Goal: Communication & Community: Ask a question

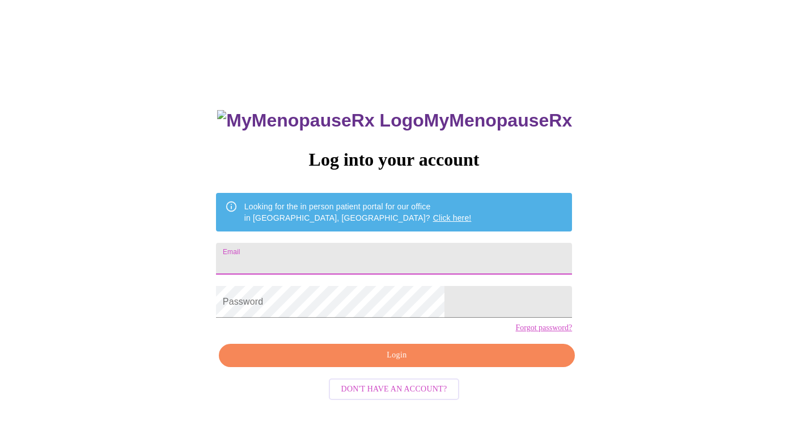
click at [358, 243] on input "Email" at bounding box center [394, 259] width 356 height 32
type input "[EMAIL_ADDRESS][DOMAIN_NAME]"
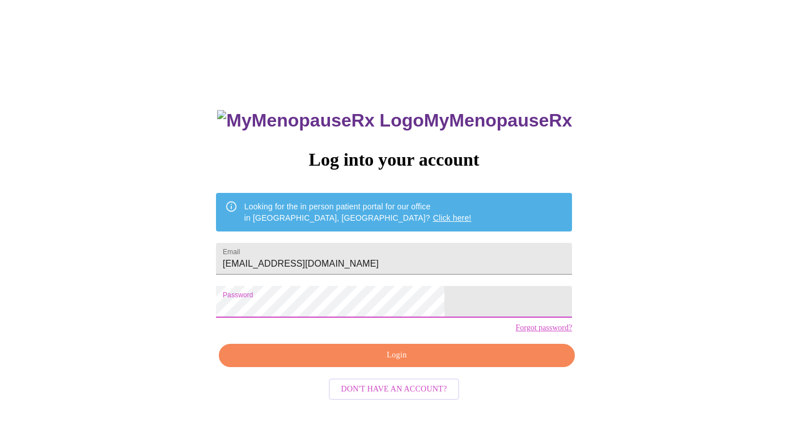
click at [397, 362] on span "Login" at bounding box center [397, 355] width 330 height 14
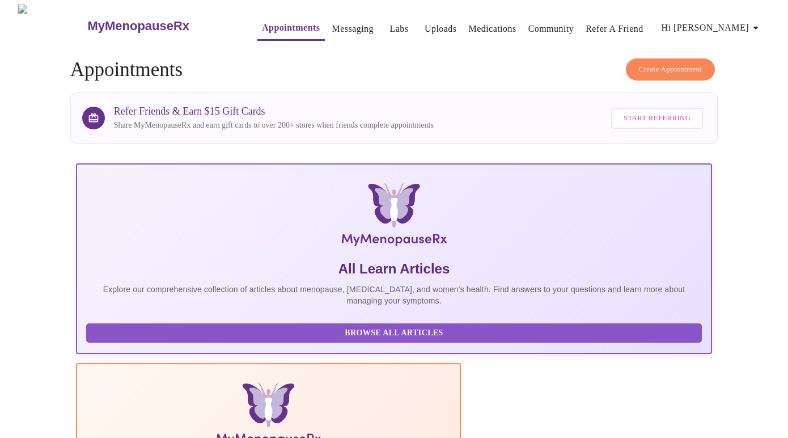
click at [336, 28] on link "Messaging" at bounding box center [352, 29] width 41 height 16
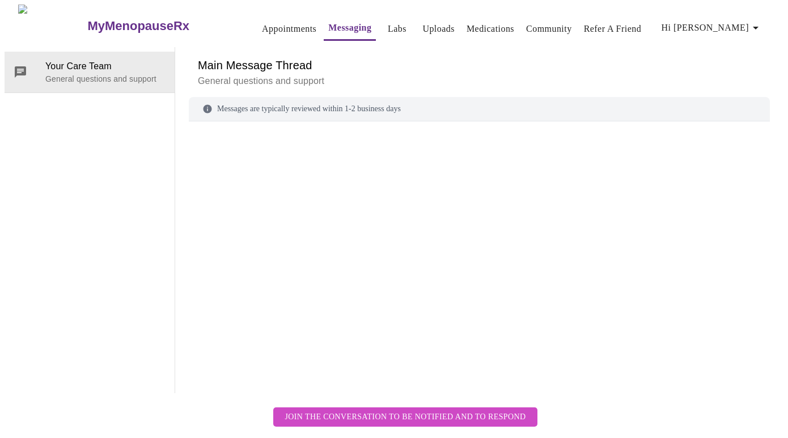
scroll to position [43, 0]
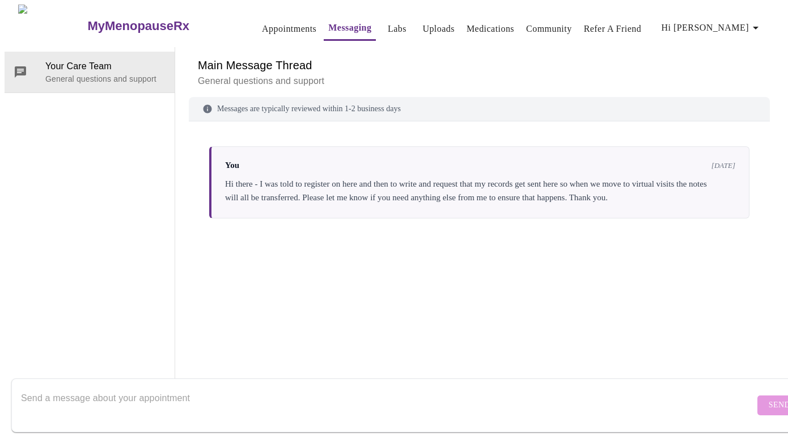
click at [141, 387] on textarea "Send a message about your appointment" at bounding box center [388, 405] width 734 height 36
click at [328, 25] on link "Messaging" at bounding box center [349, 28] width 43 height 16
click at [760, 25] on icon "button" at bounding box center [756, 28] width 14 height 14
click at [621, 53] on div at bounding box center [394, 219] width 788 height 438
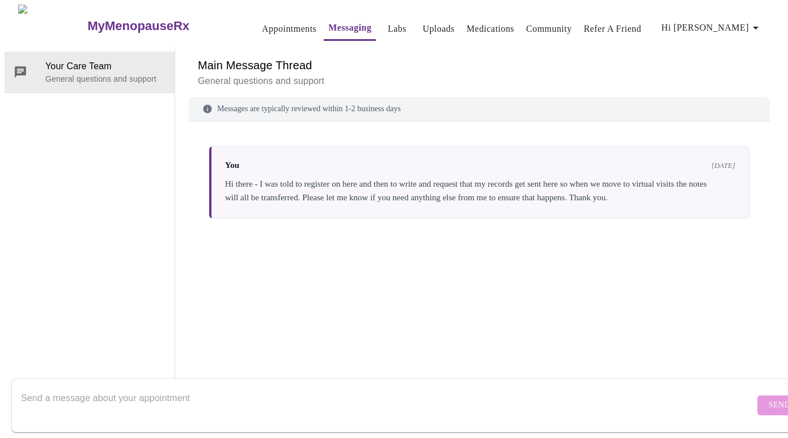
click at [275, 26] on link "Appointments" at bounding box center [289, 29] width 54 height 16
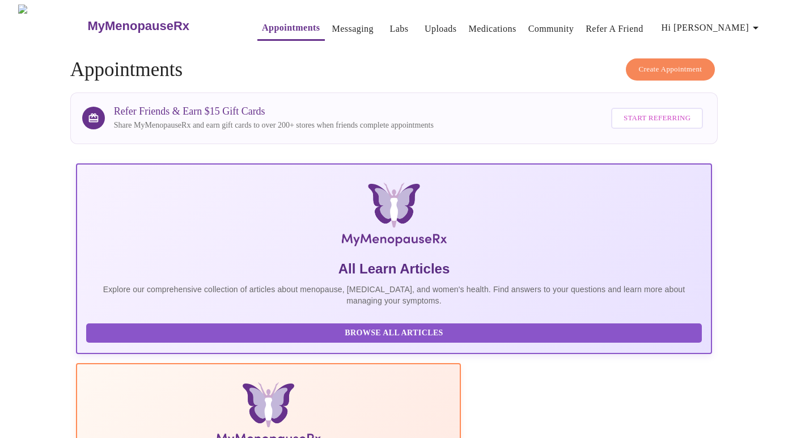
click at [332, 23] on link "Messaging" at bounding box center [352, 29] width 41 height 16
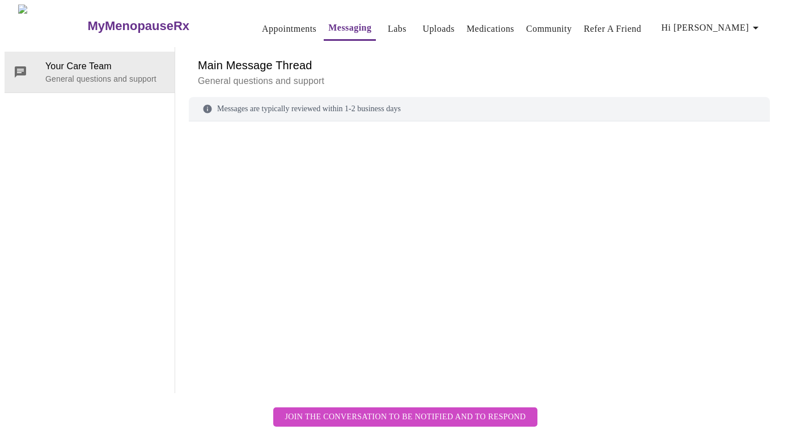
scroll to position [43, 0]
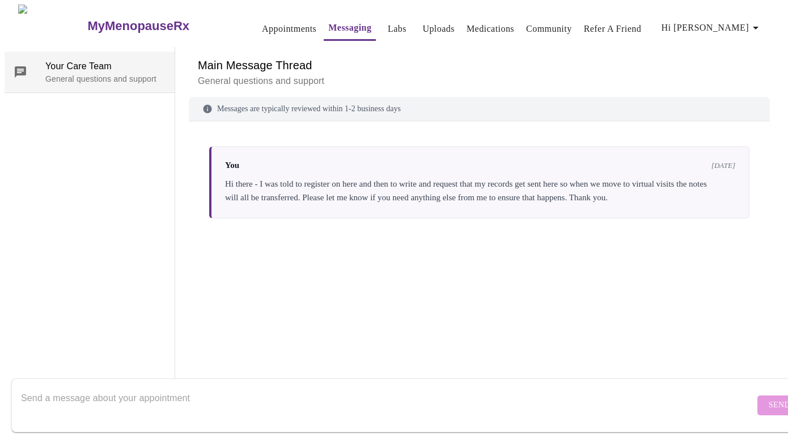
click at [86, 60] on span "Your Care Team" at bounding box center [105, 67] width 120 height 14
click at [276, 387] on textarea "Send a message about your appointment" at bounding box center [388, 405] width 734 height 36
